Goal: Information Seeking & Learning: Learn about a topic

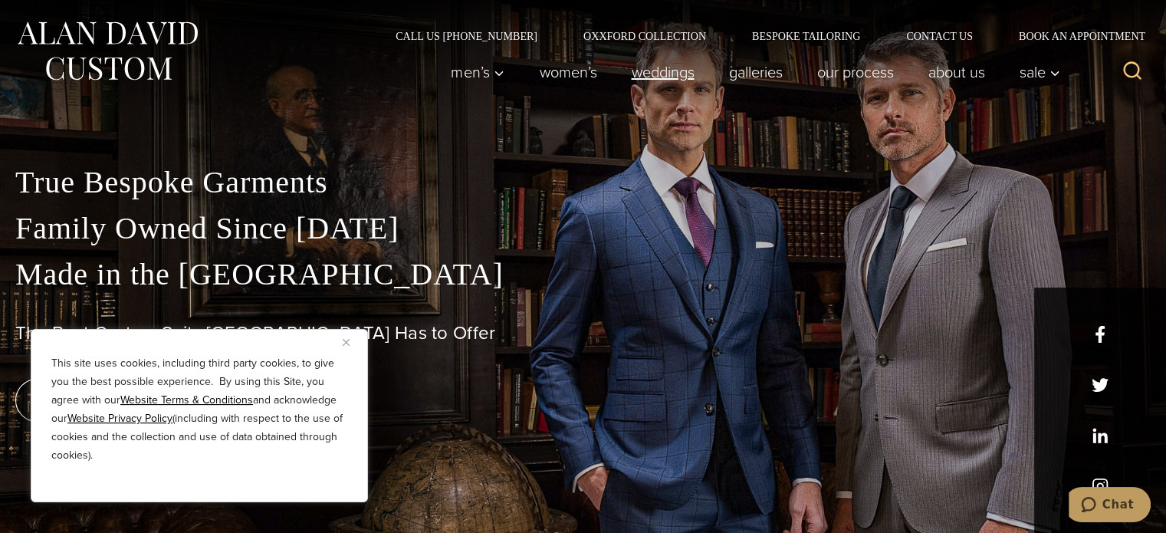
click at [635, 71] on link "weddings" at bounding box center [662, 72] width 97 height 31
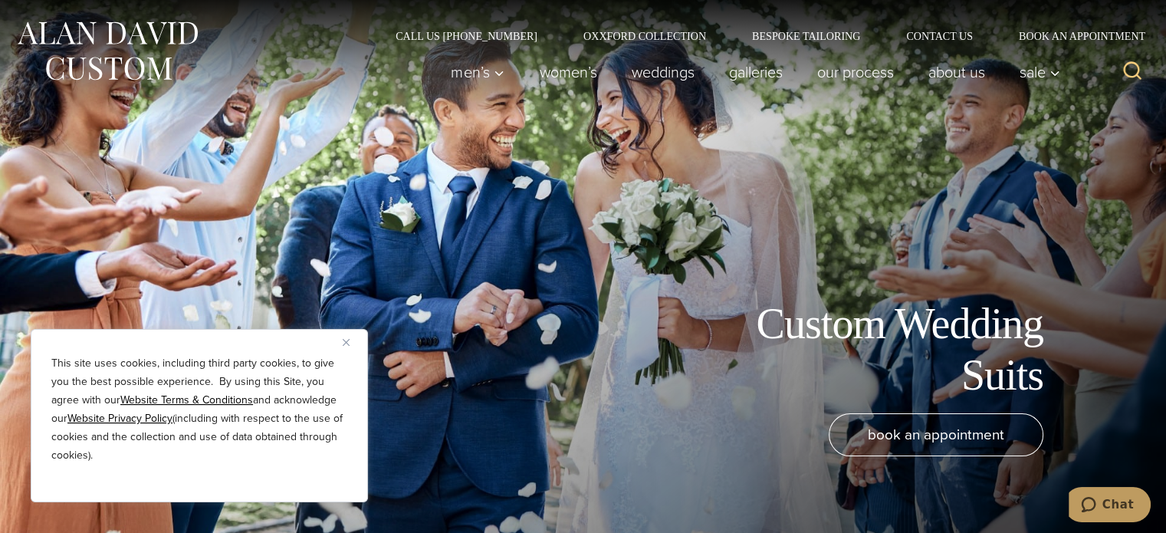
click at [346, 344] on img "Close" at bounding box center [346, 342] width 7 height 7
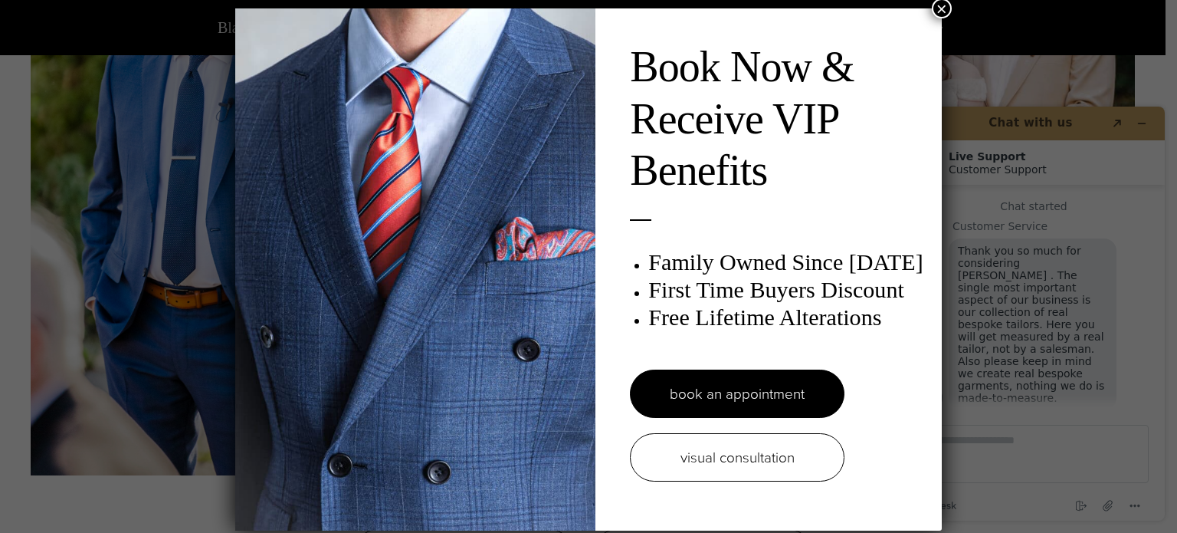
click at [938, 5] on button "×" at bounding box center [942, 8] width 20 height 20
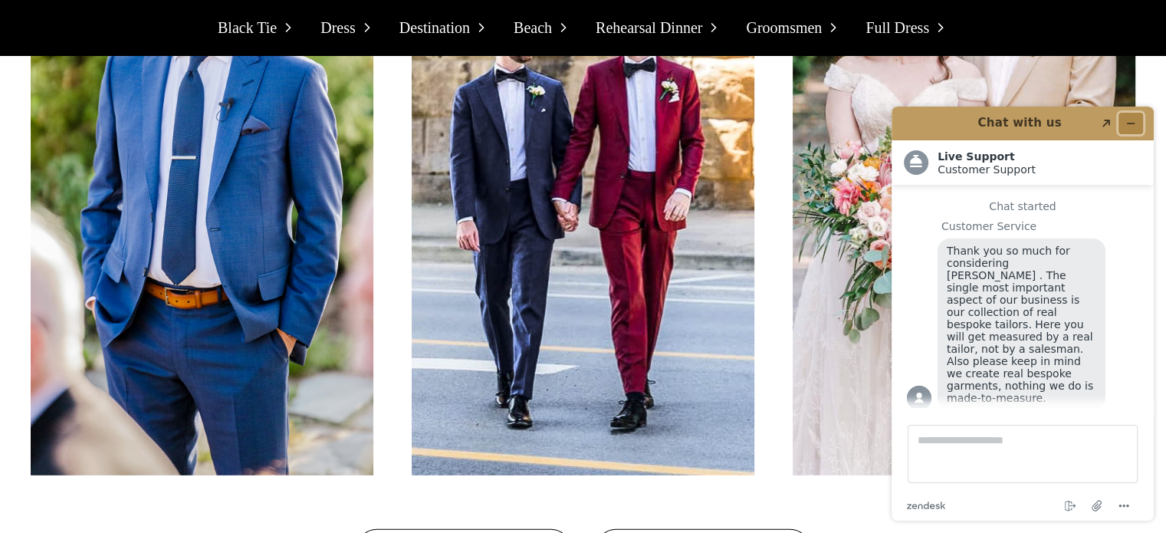
click at [1125, 125] on icon "Minimize widget" at bounding box center [1130, 123] width 11 height 11
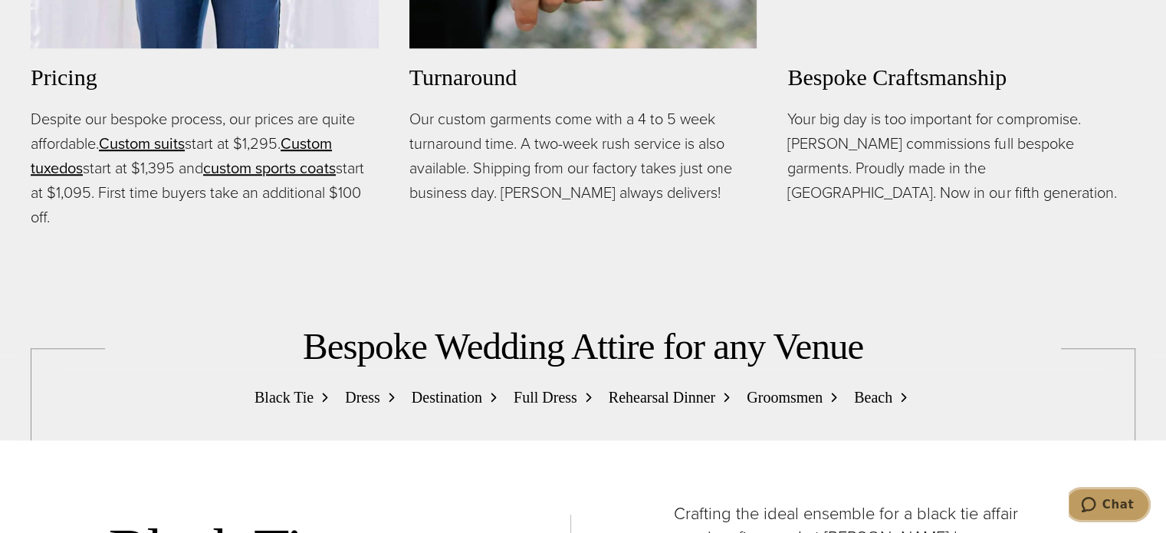
scroll to position [1284, 0]
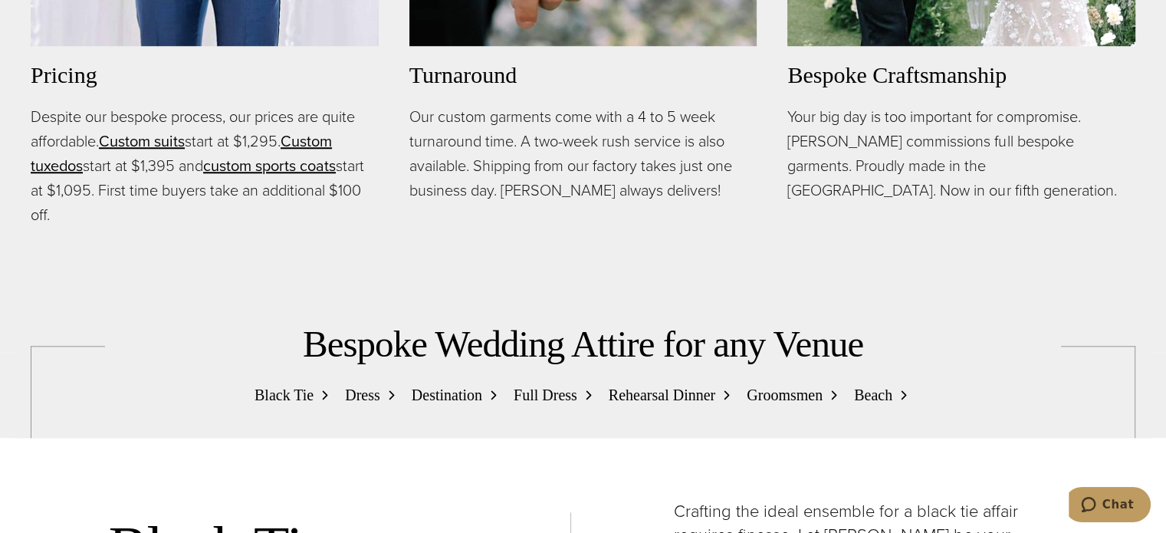
click at [291, 387] on span "Black Tie" at bounding box center [283, 395] width 59 height 25
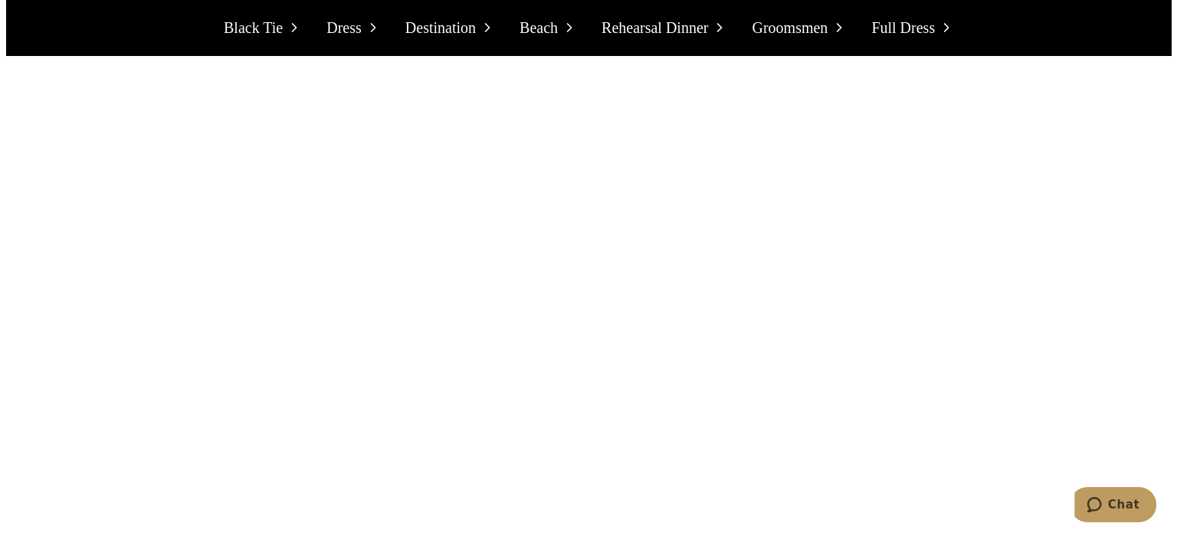
scroll to position [8928, 0]
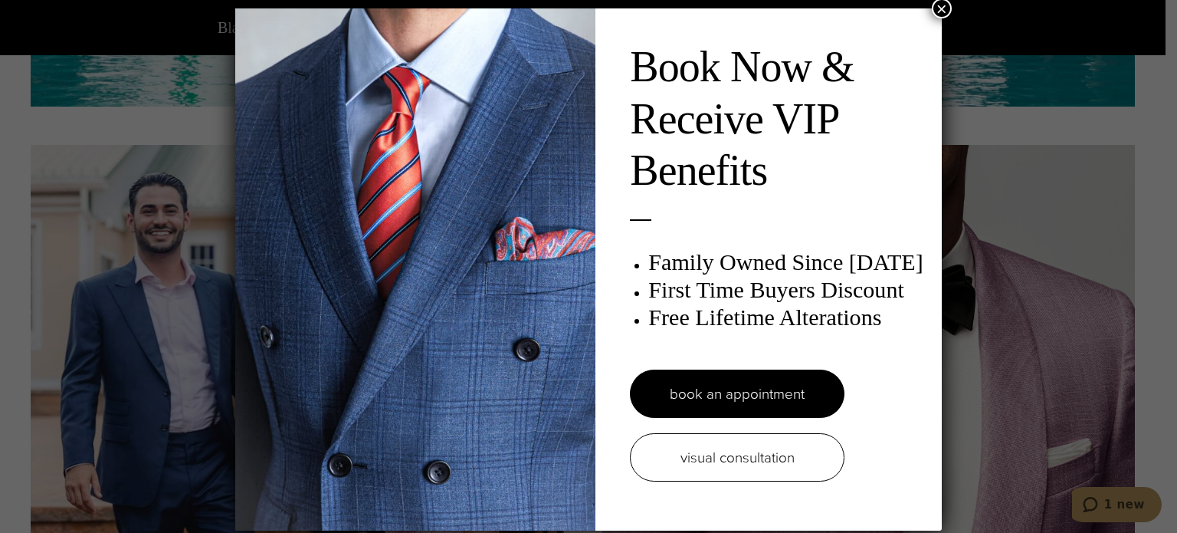
click at [937, 14] on button "×" at bounding box center [942, 8] width 20 height 20
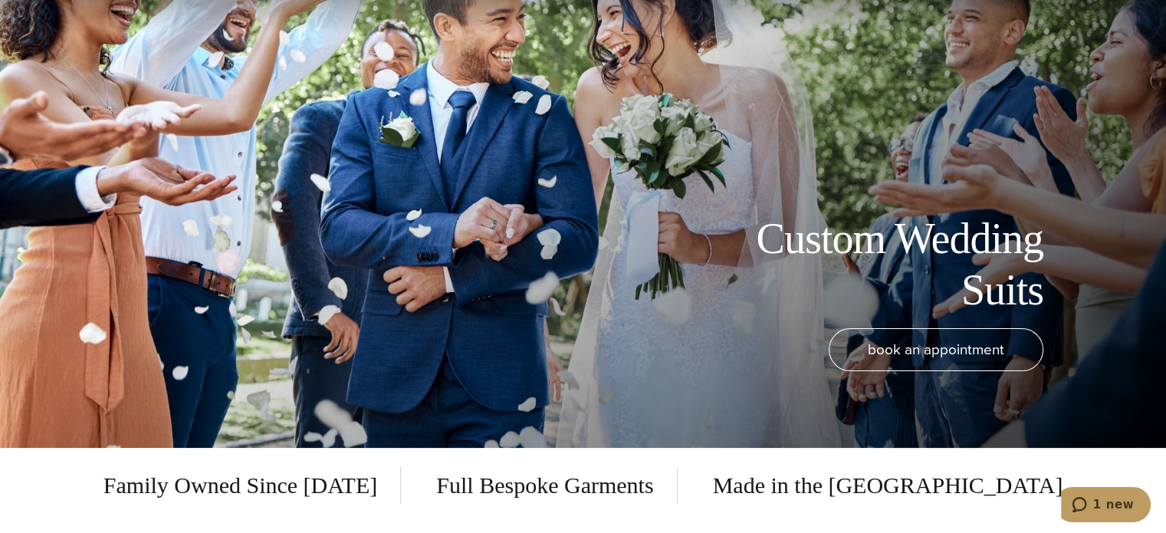
scroll to position [0, 0]
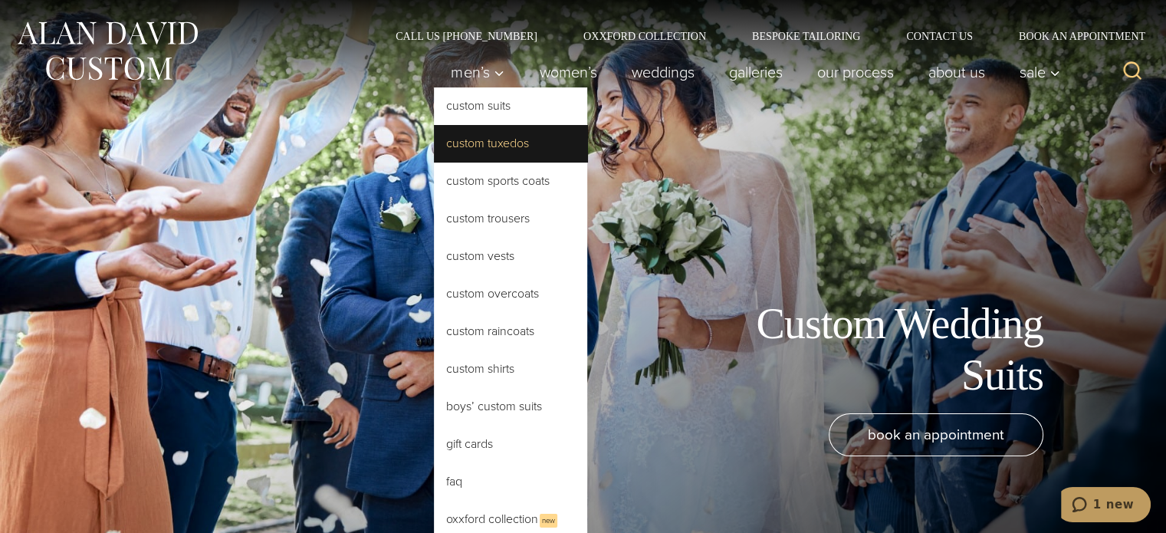
click at [478, 149] on link "Custom Tuxedos" at bounding box center [510, 143] width 153 height 37
